Goal: Task Accomplishment & Management: Manage account settings

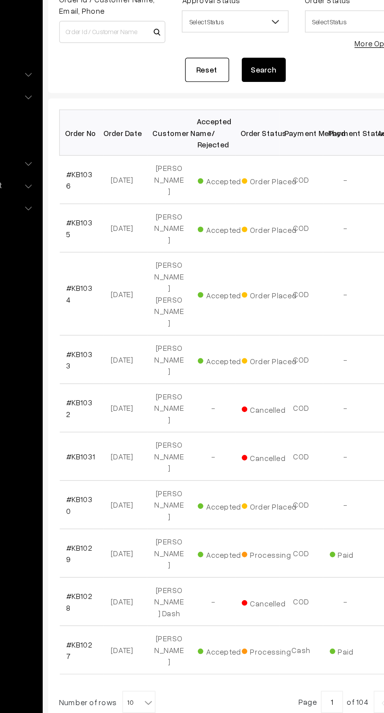
click at [135, 239] on link "#KB1035" at bounding box center [132, 246] width 19 height 15
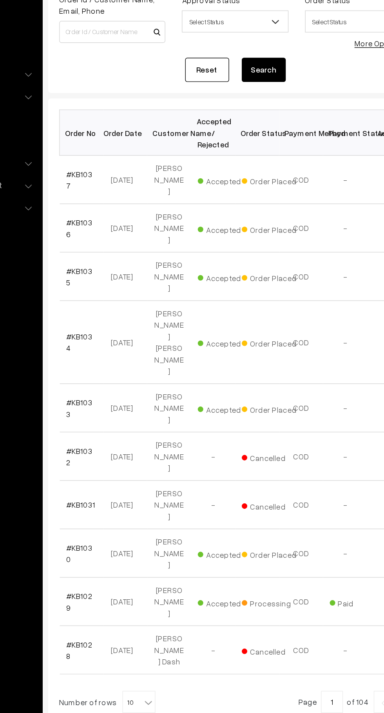
click at [138, 206] on link "#KB1037" at bounding box center [132, 212] width 19 height 15
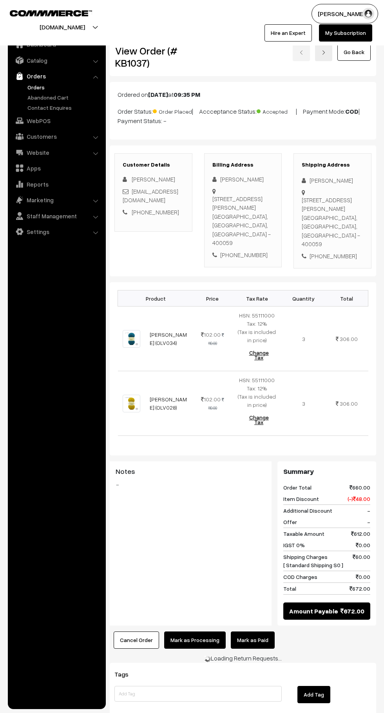
scroll to position [5, 0]
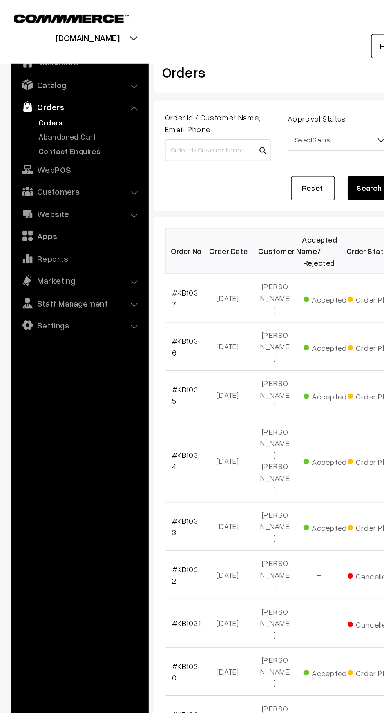
click at [28, 94] on link "Abandoned Cart" at bounding box center [64, 97] width 78 height 8
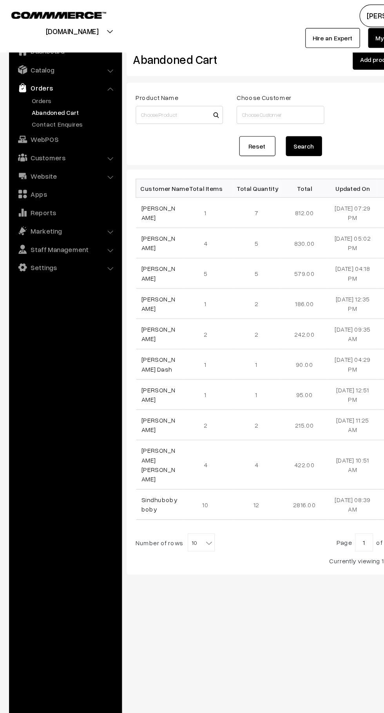
click at [30, 89] on link "Orders" at bounding box center [64, 87] width 78 height 8
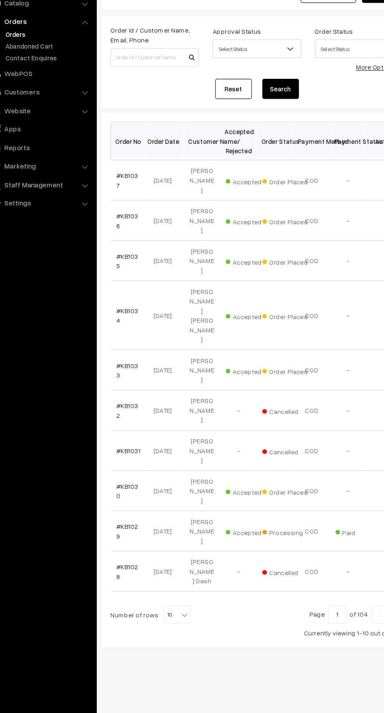
click at [101, 231] on link "Settings" at bounding box center [56, 232] width 93 height 14
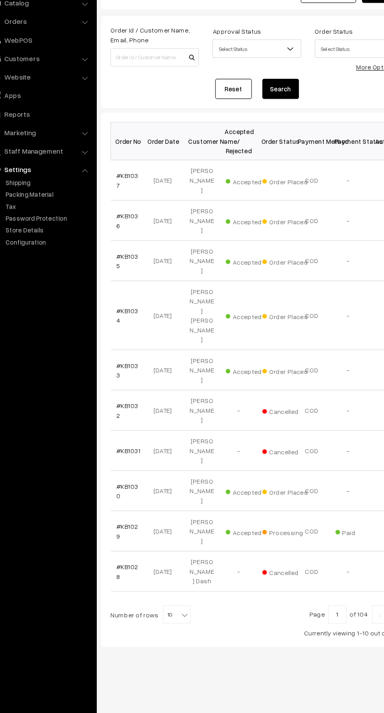
click at [130, 239] on link "#KB1036" at bounding box center [132, 246] width 19 height 15
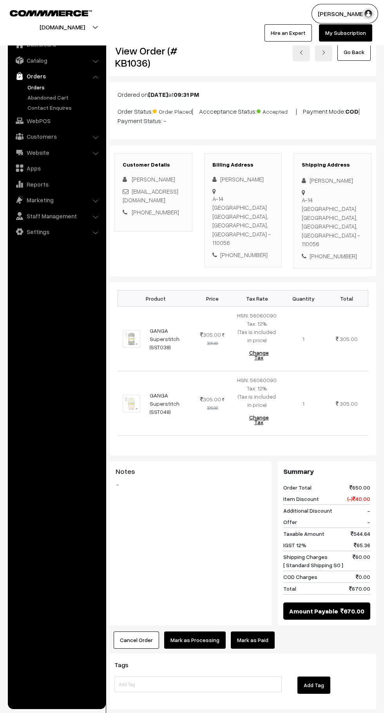
scroll to position [1, 0]
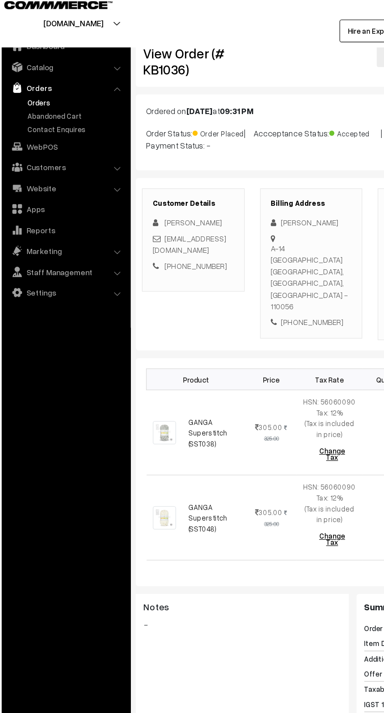
click at [25, 89] on link "Orders" at bounding box center [64, 87] width 78 height 8
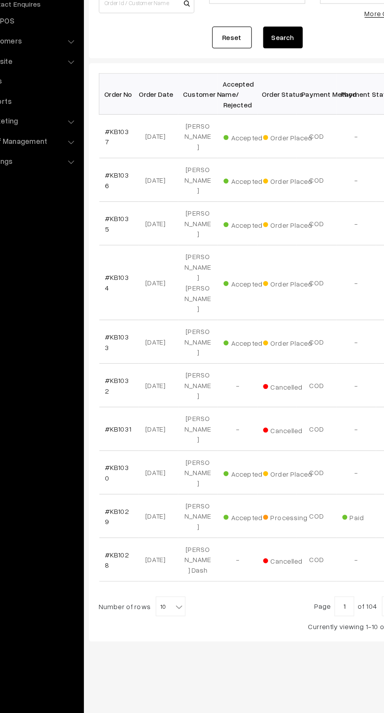
click at [135, 471] on link "#KB1030" at bounding box center [132, 478] width 19 height 15
click at [136, 461] on td "#KB1030" at bounding box center [133, 478] width 31 height 34
click at [141, 471] on link "#KB1030" at bounding box center [132, 478] width 19 height 15
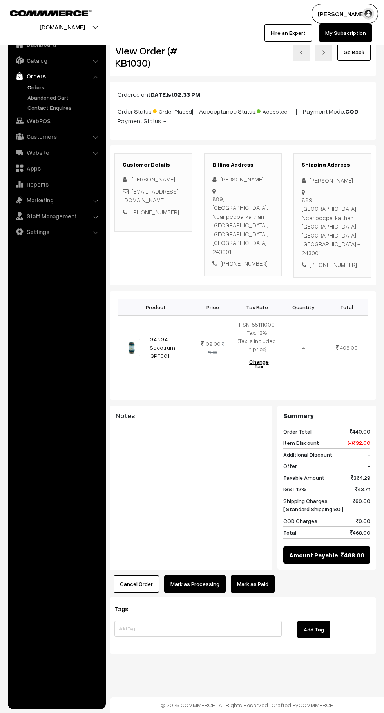
click at [51, 99] on link "Abandoned Cart" at bounding box center [64, 97] width 78 height 8
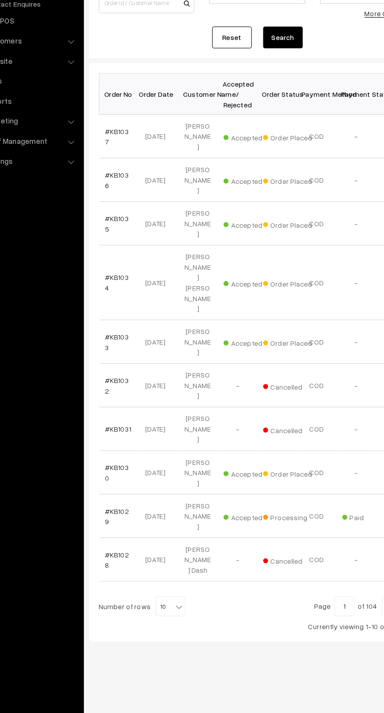
click at [140, 368] on link "#KB1033" at bounding box center [132, 375] width 19 height 15
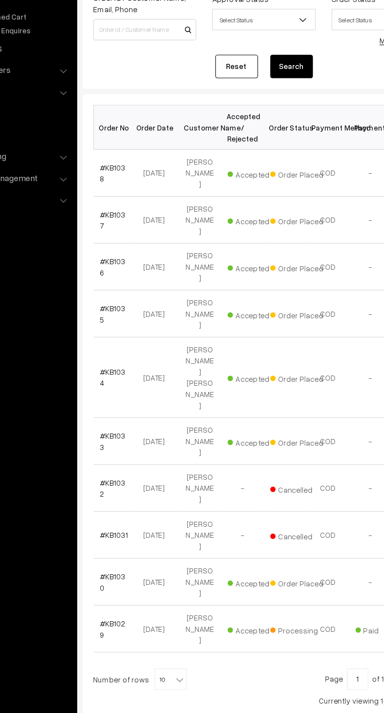
click at [141, 211] on link "#KB1038" at bounding box center [132, 212] width 19 height 15
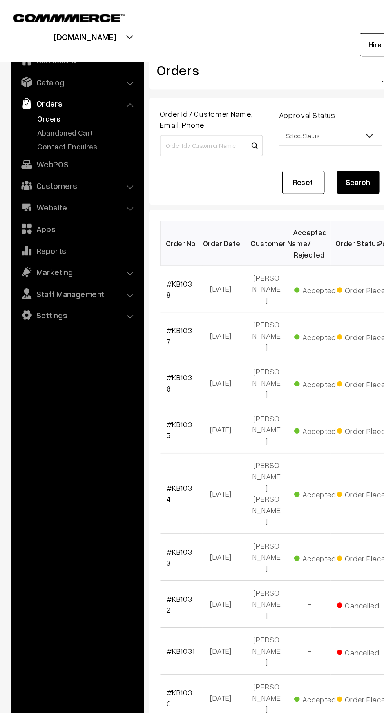
click at [63, 98] on link "Abandoned Cart" at bounding box center [64, 97] width 78 height 8
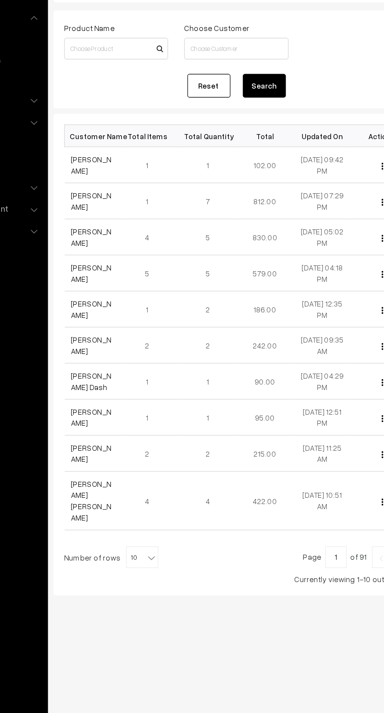
click at [144, 187] on link "[PERSON_NAME]" at bounding box center [137, 184] width 29 height 15
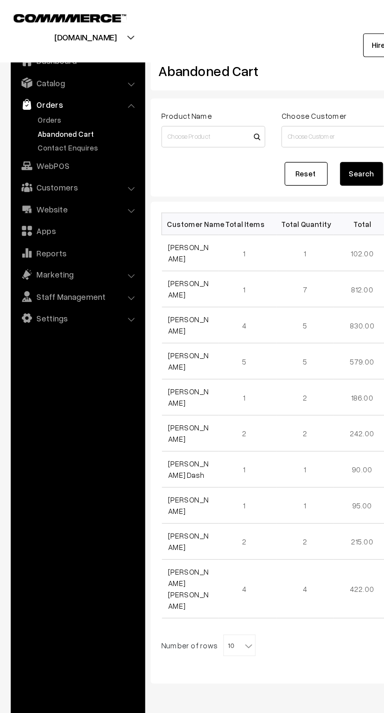
click at [41, 90] on link "Orders" at bounding box center [64, 87] width 78 height 8
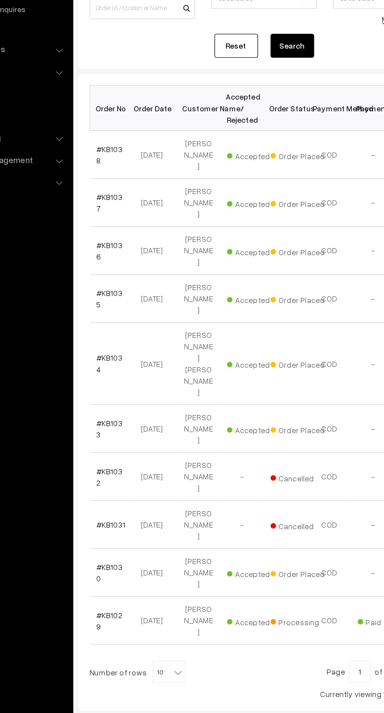
click at [177, 581] on b at bounding box center [181, 585] width 8 height 8
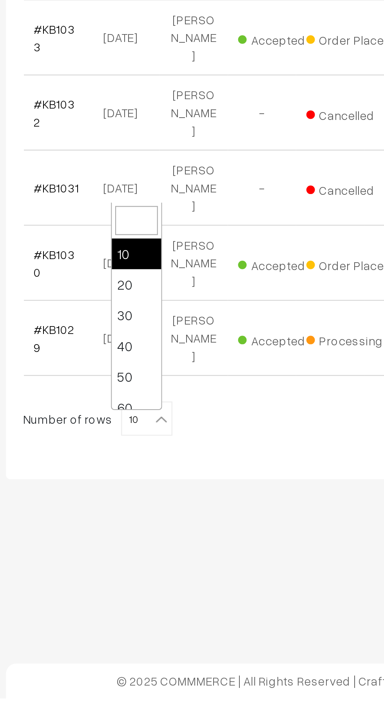
select select "40"
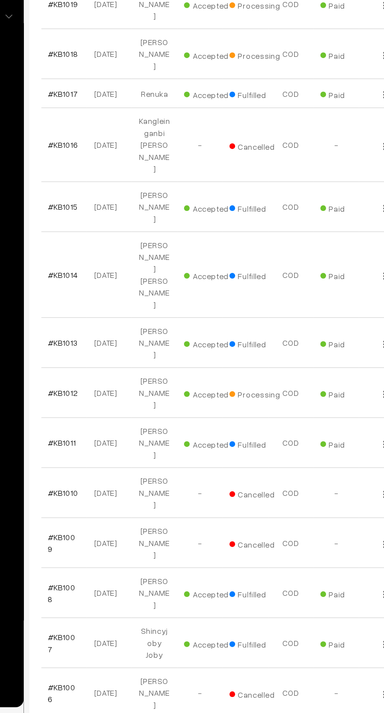
scroll to position [672, 0]
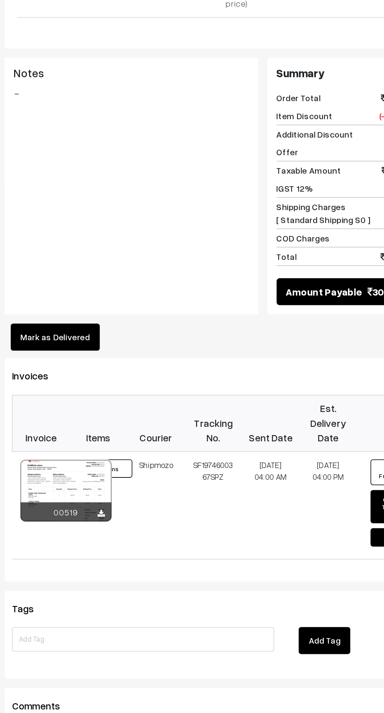
scroll to position [240, 0]
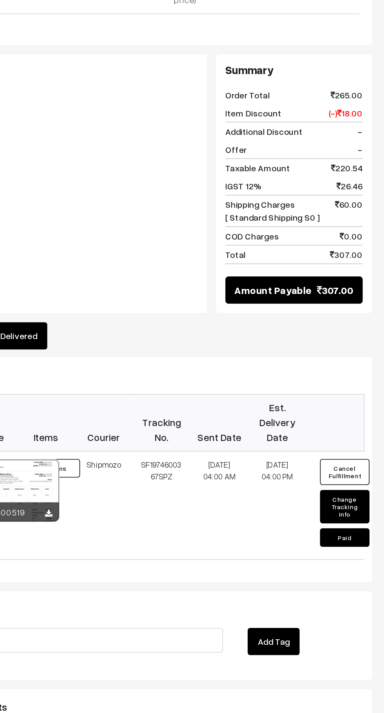
click at [362, 496] on button "Change Tracking Info" at bounding box center [358, 506] width 31 height 21
select select "5"
type input "SF1974600367SPZ"
type input "[DATE] 04:00"
type input "[DATE] 16:00"
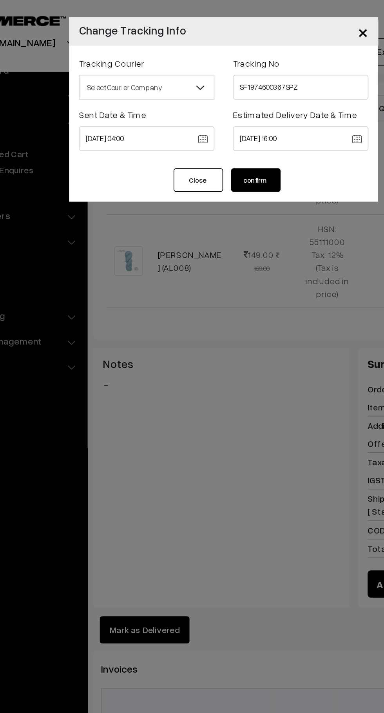
click at [166, 55] on span "Select Courier Company" at bounding box center [143, 56] width 85 height 14
click at [166, 56] on span "Shiprocket" at bounding box center [143, 56] width 85 height 14
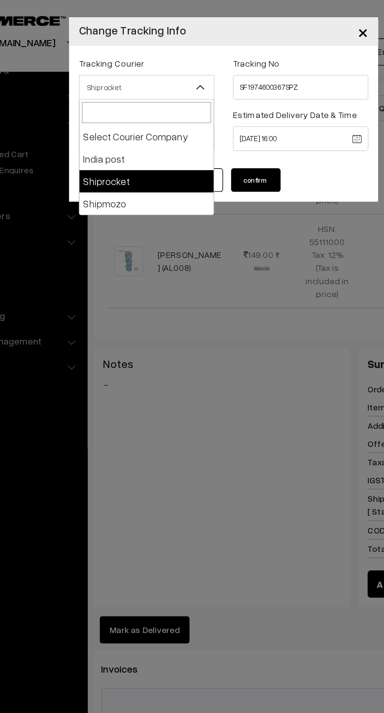
select select "5"
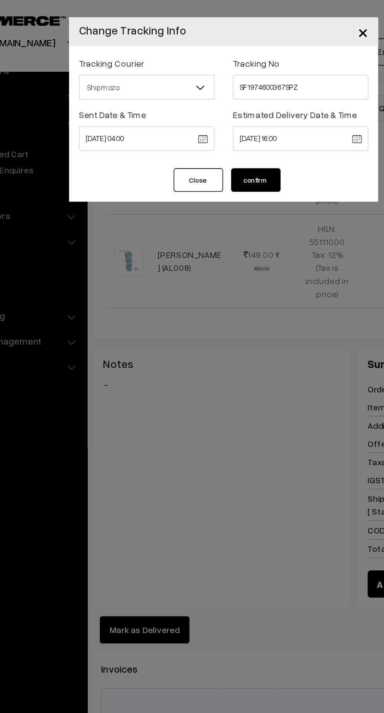
click at [226, 112] on button "confirm" at bounding box center [212, 114] width 31 height 15
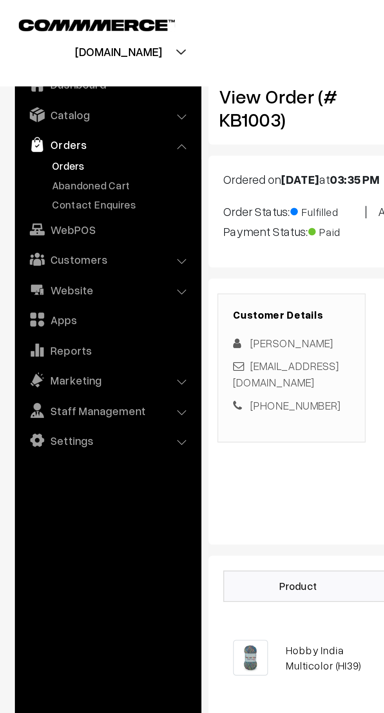
click at [66, 99] on link "Abandoned Cart" at bounding box center [64, 97] width 78 height 8
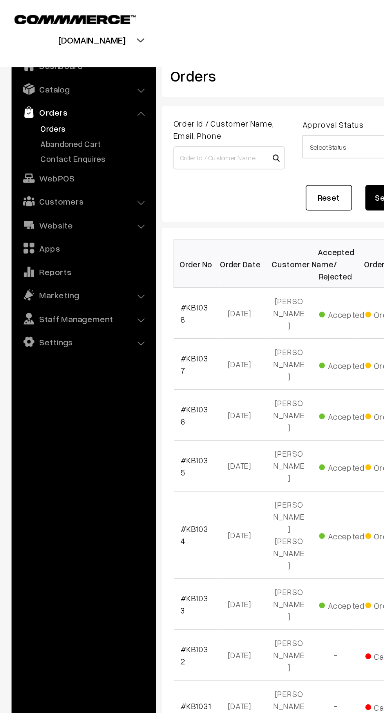
click at [71, 96] on link "Abandoned Cart" at bounding box center [64, 97] width 78 height 8
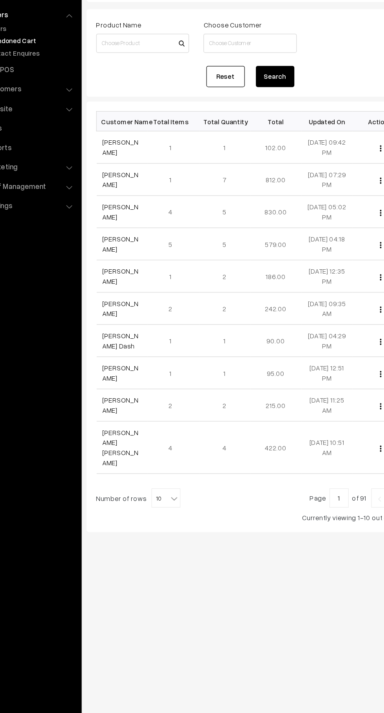
click at [149, 184] on link "[PERSON_NAME]" at bounding box center [137, 184] width 29 height 15
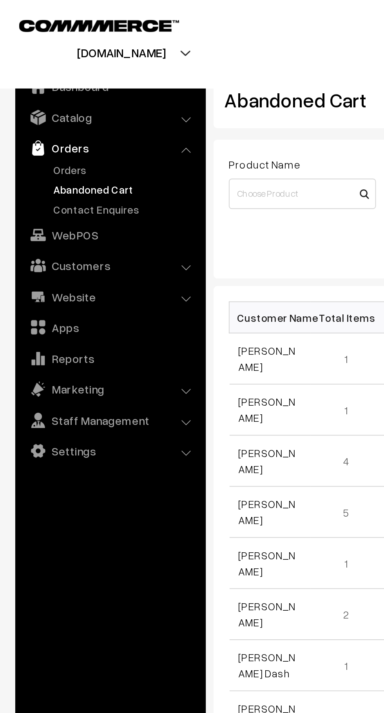
click at [42, 87] on link "Orders" at bounding box center [64, 87] width 78 height 8
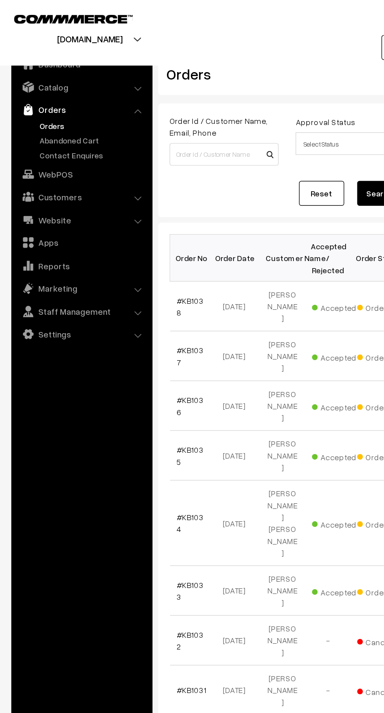
click at [41, 97] on link "Abandoned Cart" at bounding box center [64, 97] width 78 height 8
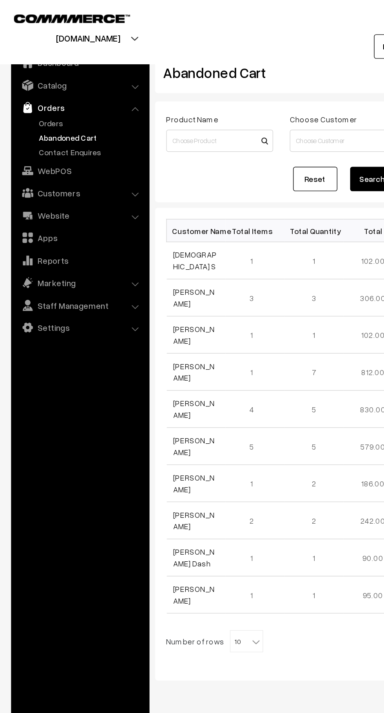
click at [27, 87] on link "Orders" at bounding box center [64, 87] width 78 height 8
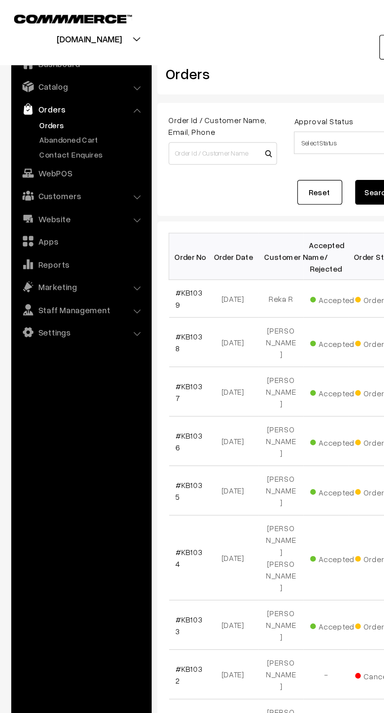
click at [33, 98] on link "Abandoned Cart" at bounding box center [64, 97] width 78 height 8
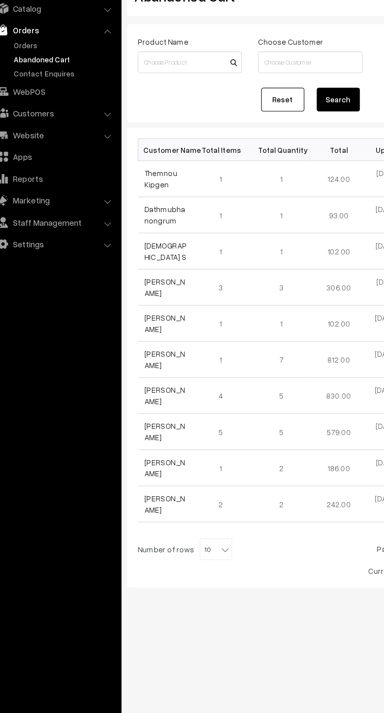
click at [123, 188] on link "Themnou Kipgen" at bounding box center [135, 184] width 24 height 15
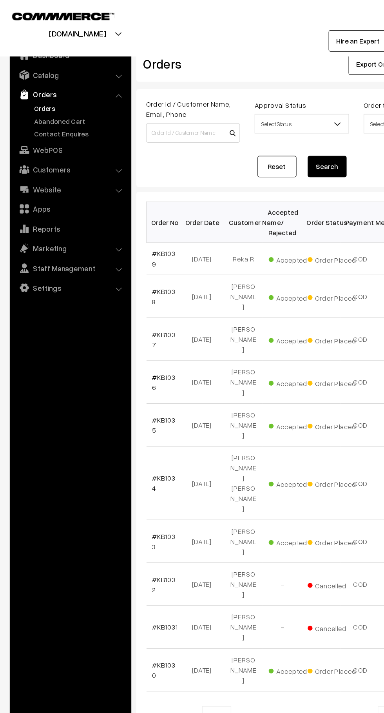
click at [38, 96] on link "Abandoned Cart" at bounding box center [64, 97] width 78 height 8
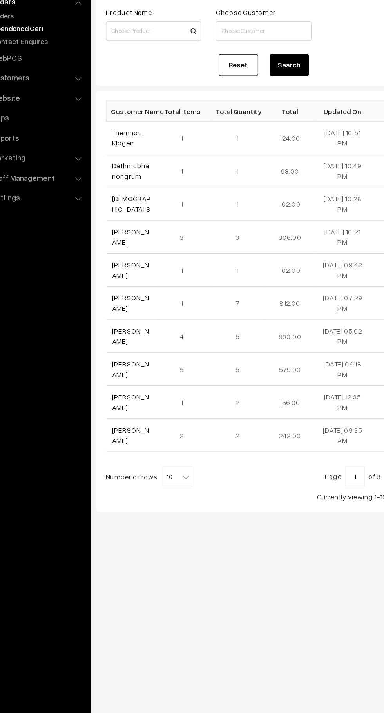
click at [125, 185] on link "Themnou Kipgen" at bounding box center [135, 184] width 24 height 15
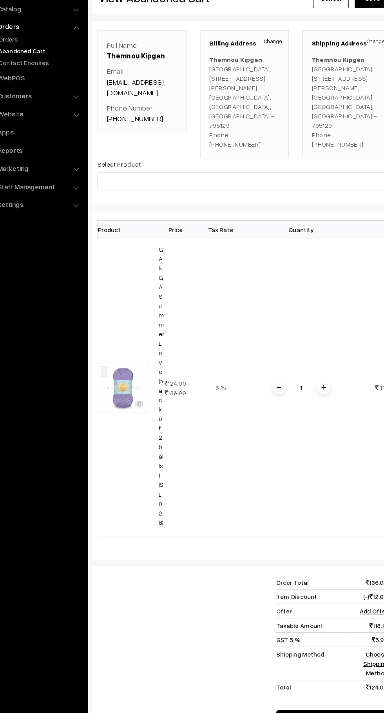
scroll to position [0, 0]
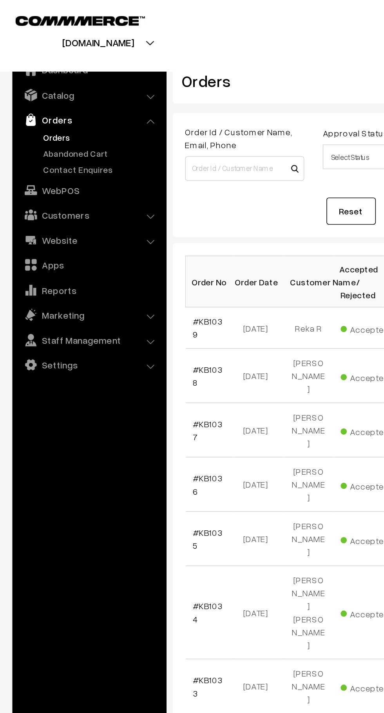
click at [67, 139] on link "Customers" at bounding box center [56, 136] width 93 height 14
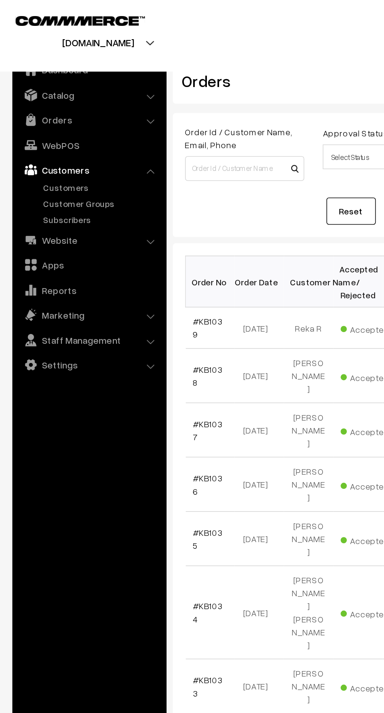
click at [53, 118] on link "Customers" at bounding box center [64, 119] width 78 height 8
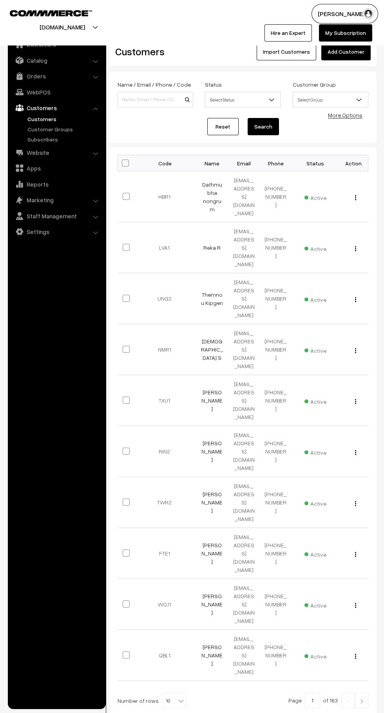
click at [89, 77] on link "Orders" at bounding box center [56, 76] width 93 height 14
click at [74, 95] on link "Abandoned Cart" at bounding box center [64, 97] width 78 height 8
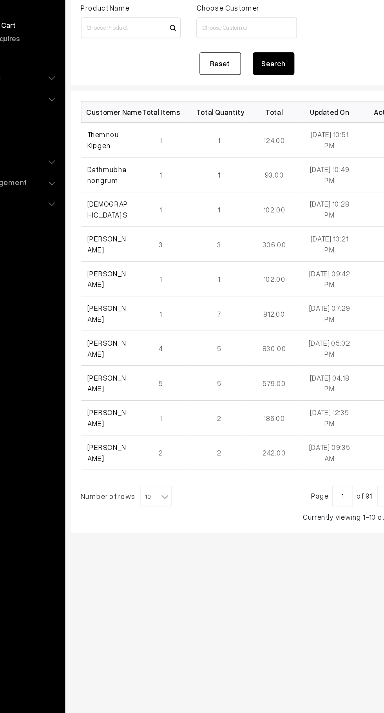
click at [131, 320] on link "Kiana Menezes" at bounding box center [137, 315] width 29 height 15
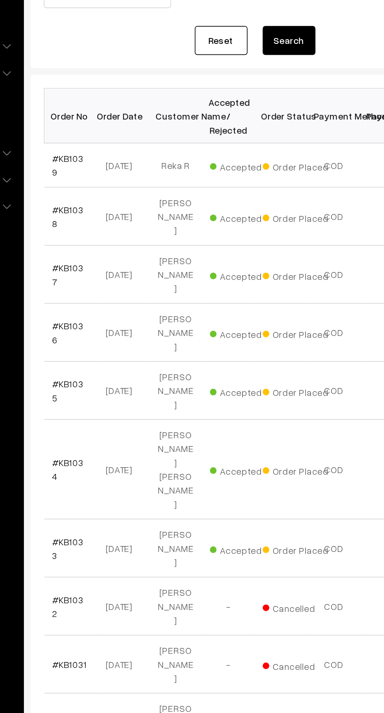
click at [128, 335] on link "#KB1035" at bounding box center [132, 342] width 19 height 15
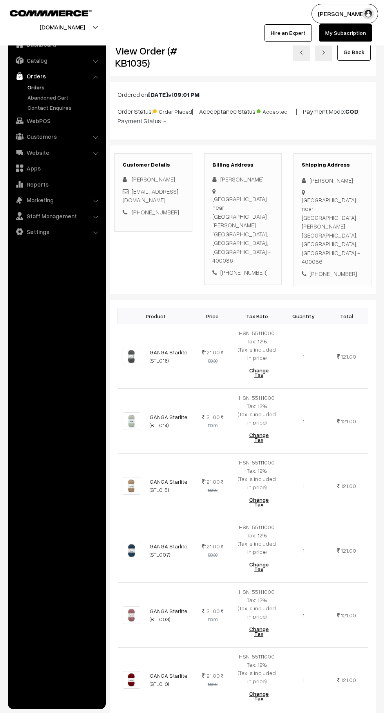
scroll to position [1, 0]
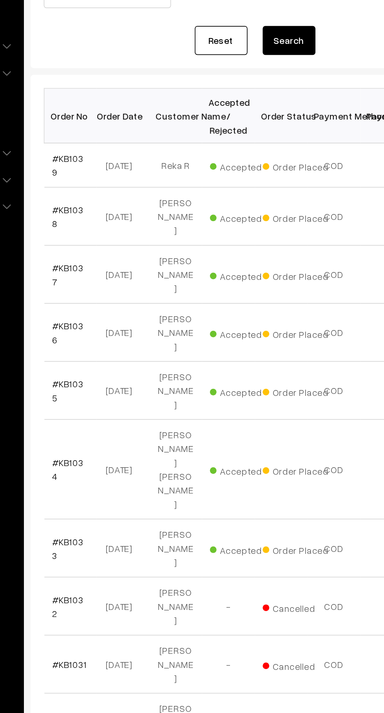
click at [134, 290] on td "#KB1036" at bounding box center [133, 307] width 31 height 34
click at [129, 266] on link "#KB1037" at bounding box center [132, 273] width 19 height 15
click at [128, 232] on link "#KB1038" at bounding box center [132, 238] width 19 height 15
